Goal: Transaction & Acquisition: Purchase product/service

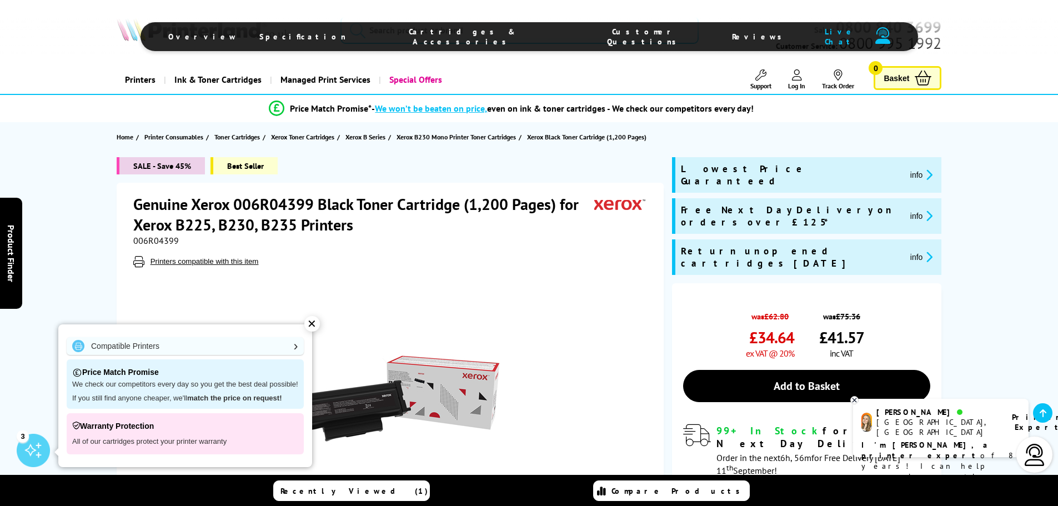
scroll to position [444, 0]
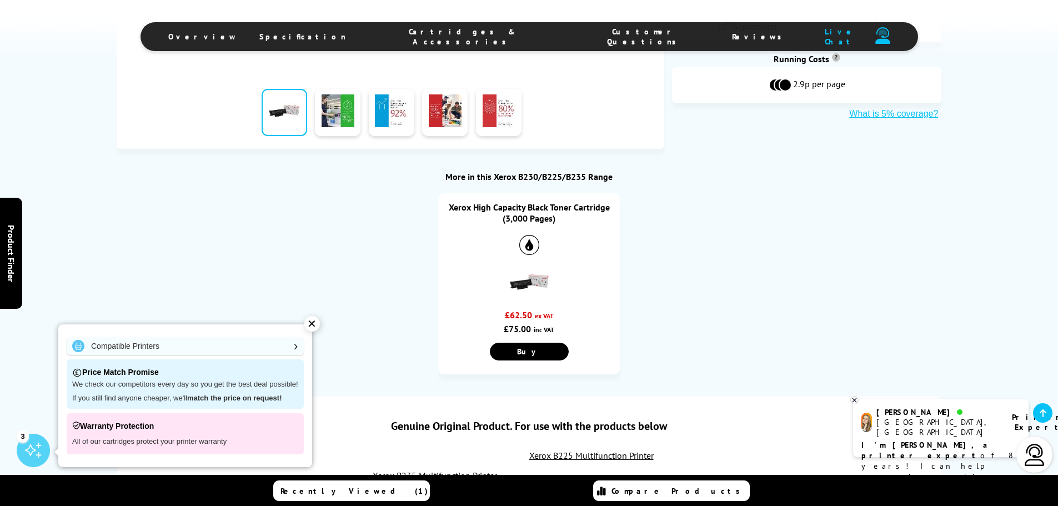
click at [312, 321] on div "✕" at bounding box center [312, 324] width 16 height 16
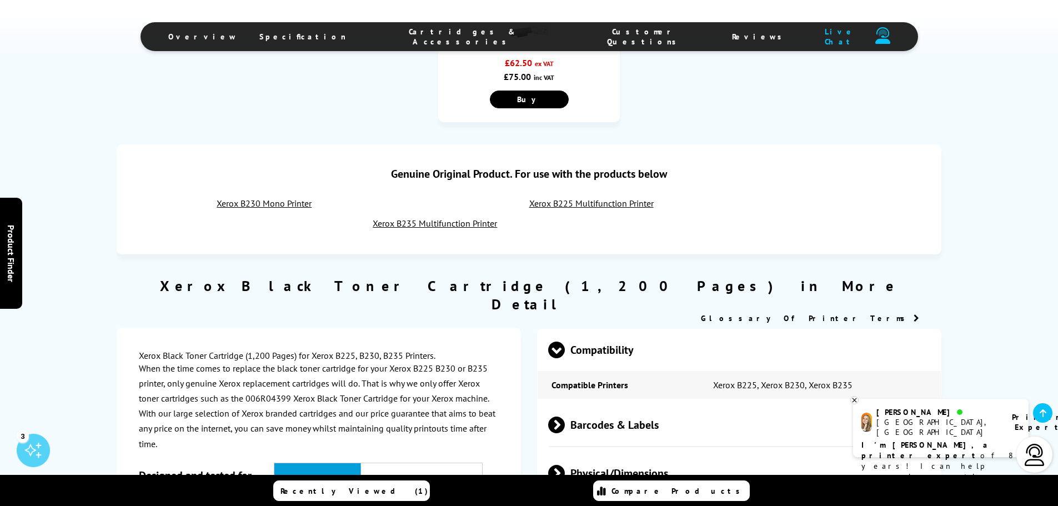
scroll to position [333, 0]
